Goal: Task Accomplishment & Management: Manage account settings

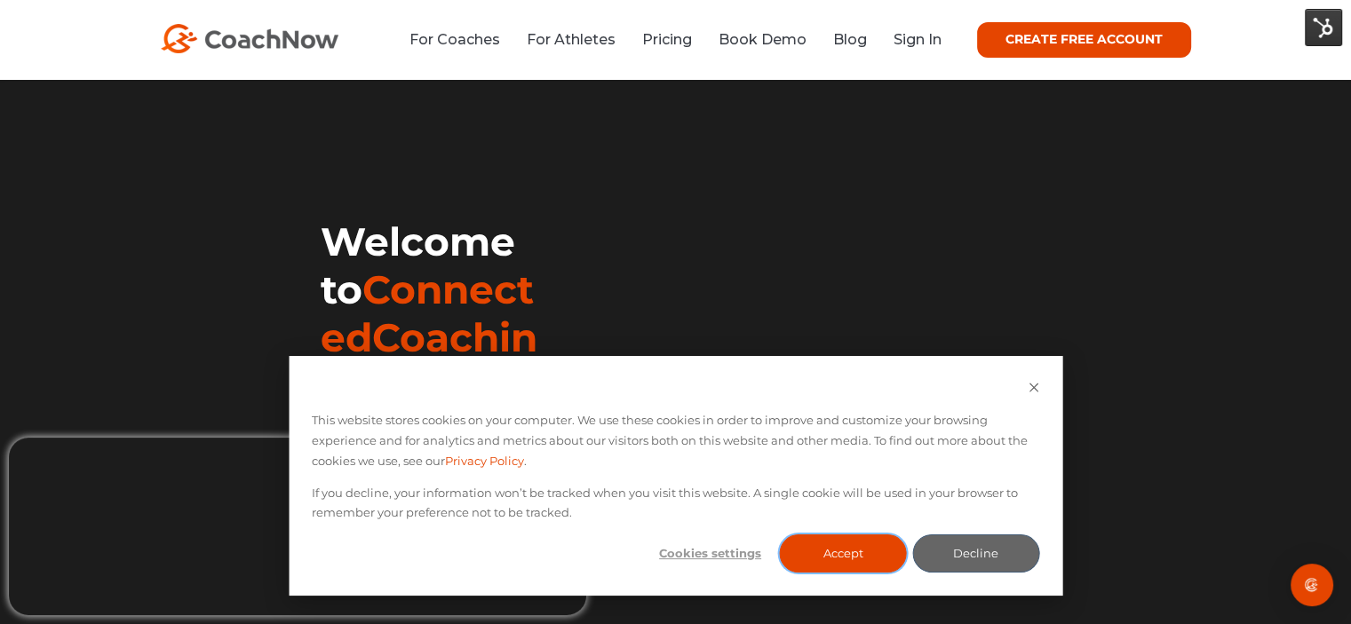
click at [818, 562] on button "Accept" at bounding box center [843, 554] width 127 height 38
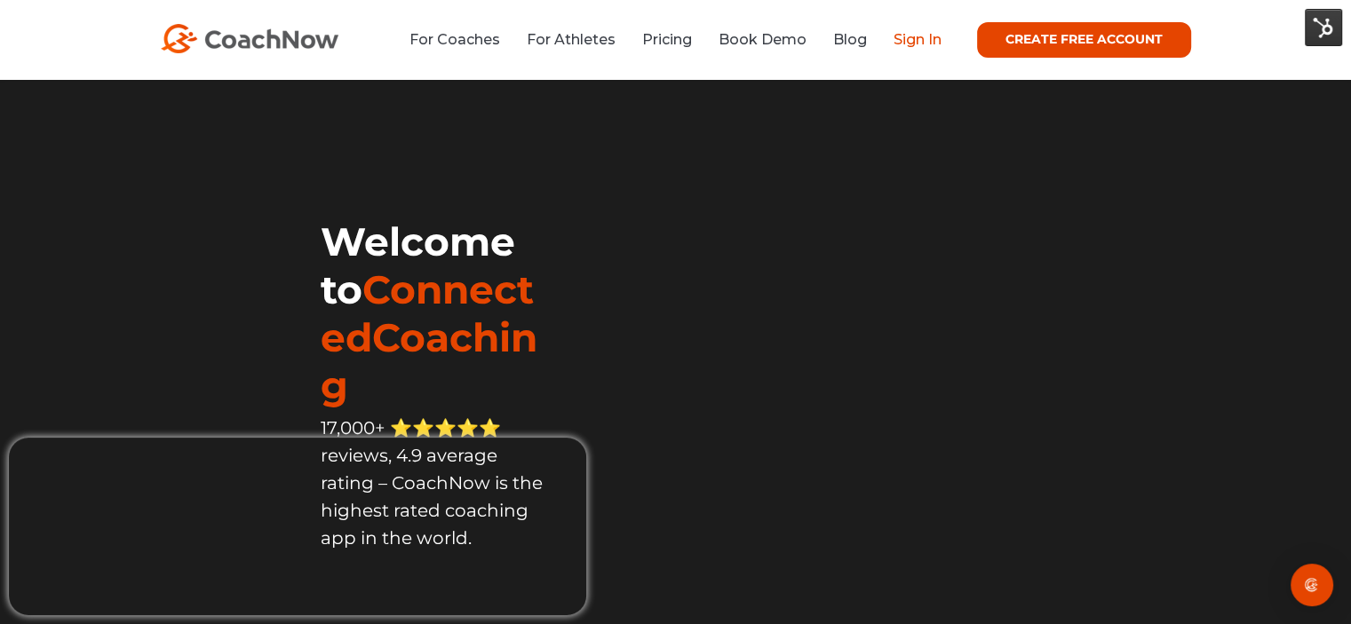
click at [894, 41] on link "Sign In" at bounding box center [918, 39] width 48 height 17
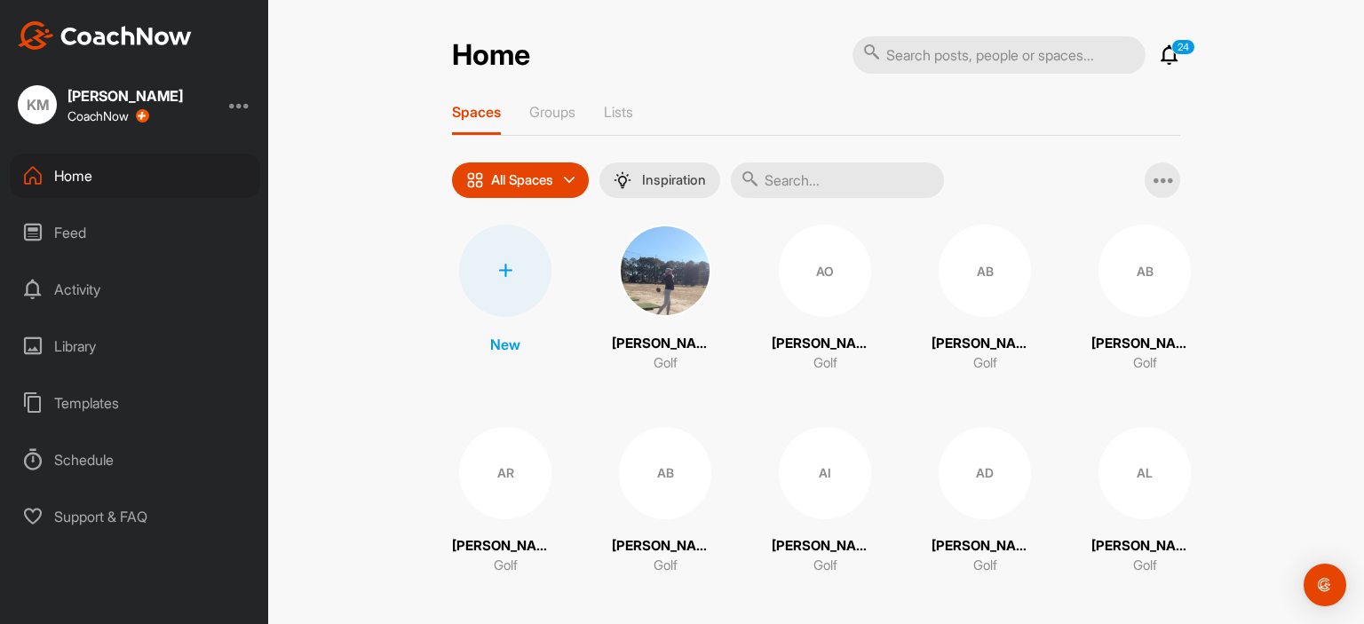
click at [234, 110] on div "KM [PERSON_NAME] CoachNow" at bounding box center [134, 104] width 268 height 39
click at [238, 106] on div at bounding box center [239, 104] width 21 height 21
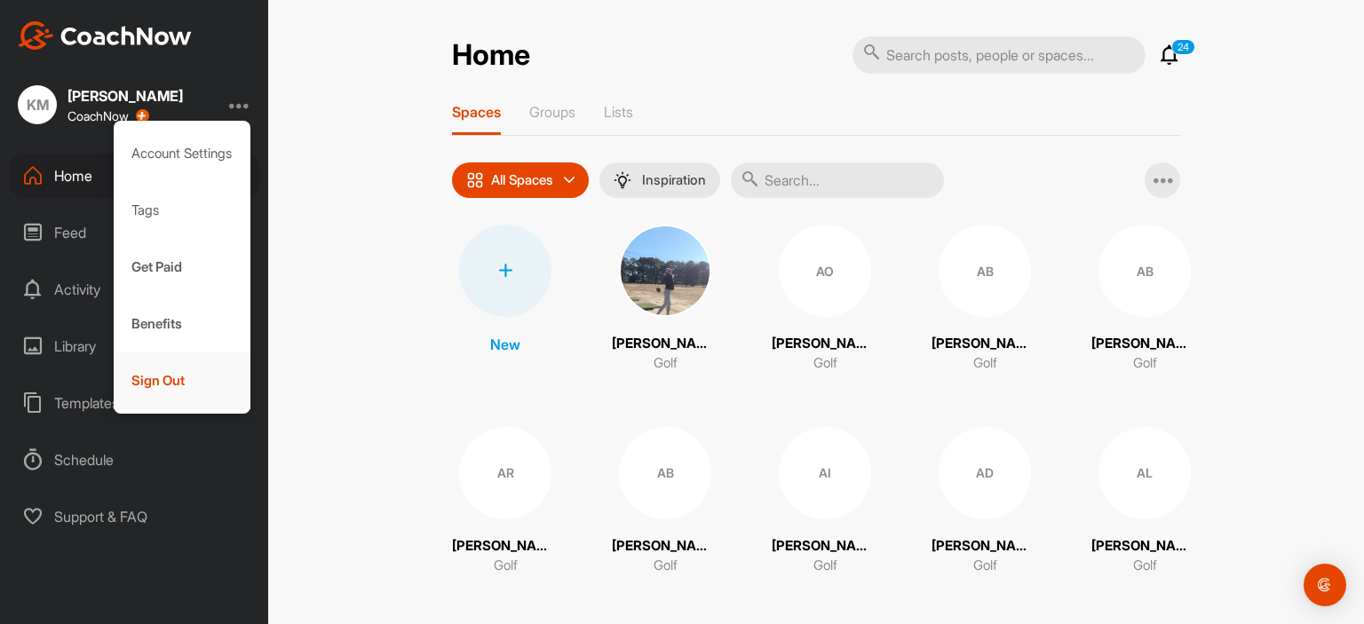
click at [176, 372] on div "Sign Out" at bounding box center [183, 381] width 138 height 57
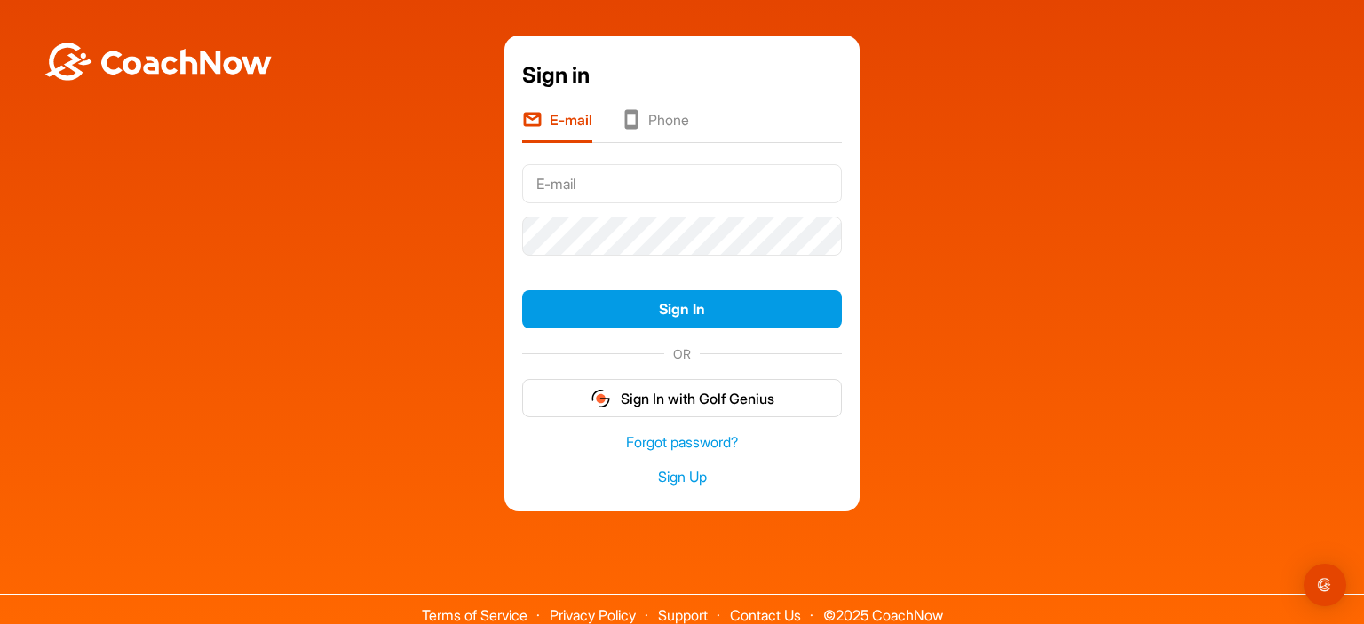
click at [590, 159] on div at bounding box center [682, 183] width 320 height 52
click at [600, 171] on input "text" at bounding box center [682, 183] width 320 height 39
